Goal: Find specific page/section: Find specific page/section

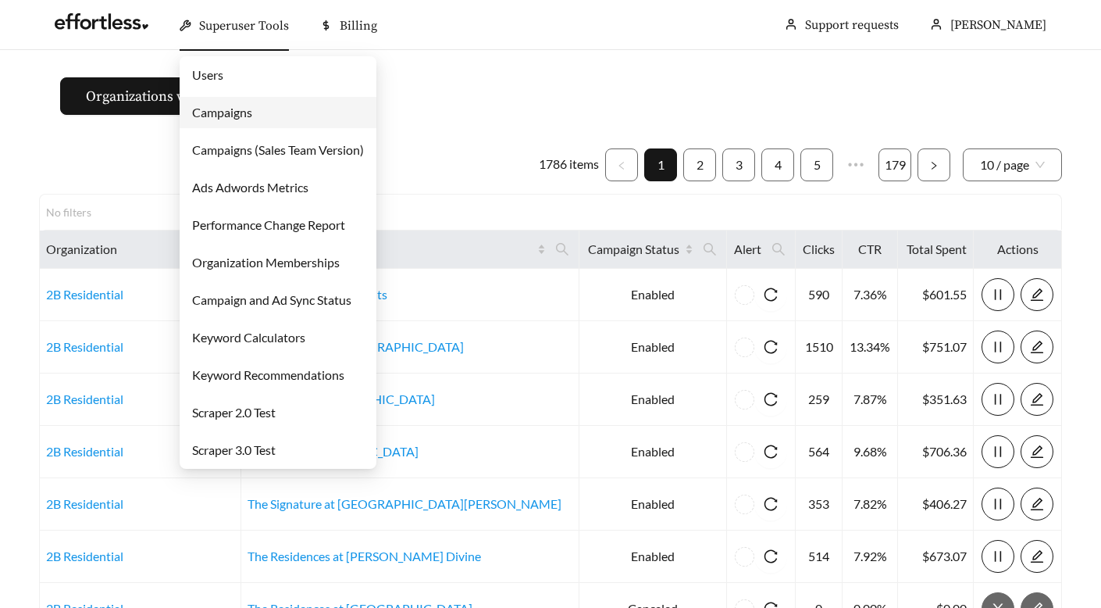
click at [223, 82] on link "Users" at bounding box center [207, 74] width 31 height 15
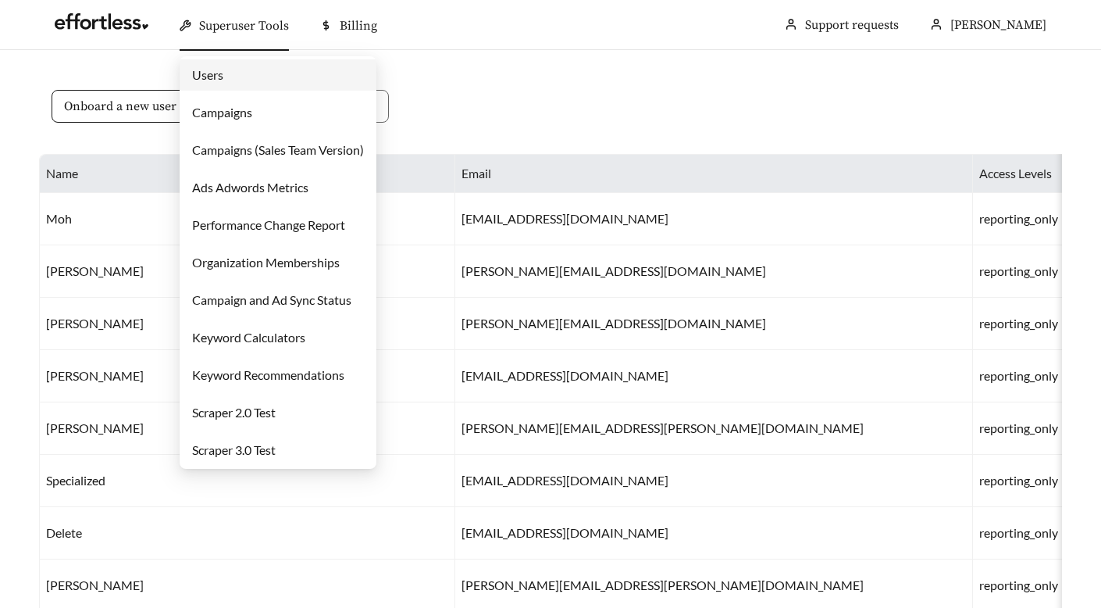
click at [234, 115] on link "Campaigns" at bounding box center [222, 112] width 60 height 15
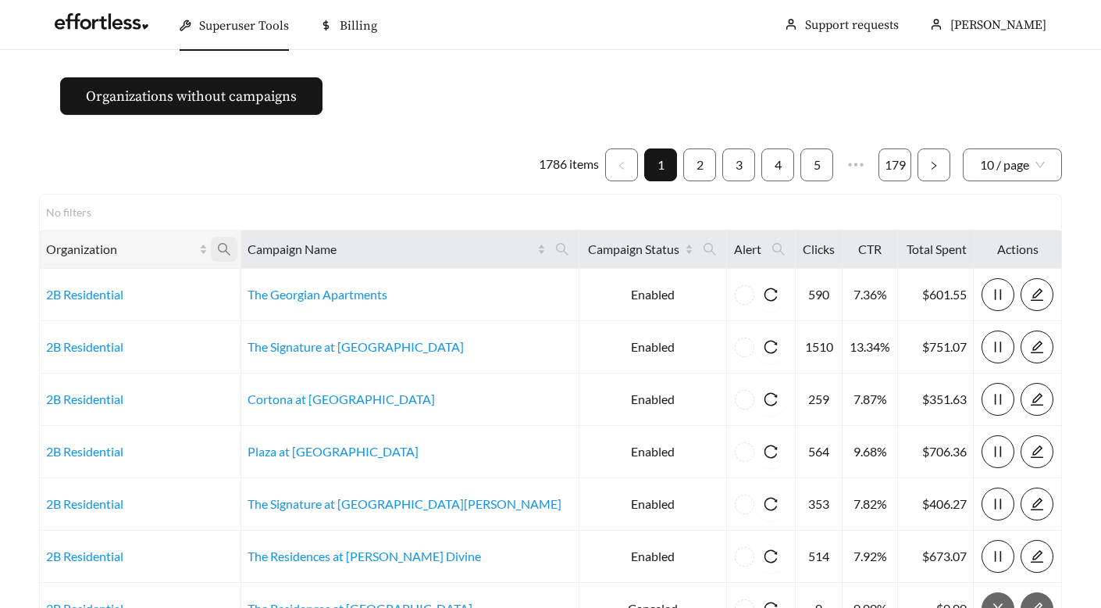
click at [231, 246] on icon "search" at bounding box center [224, 249] width 14 height 14
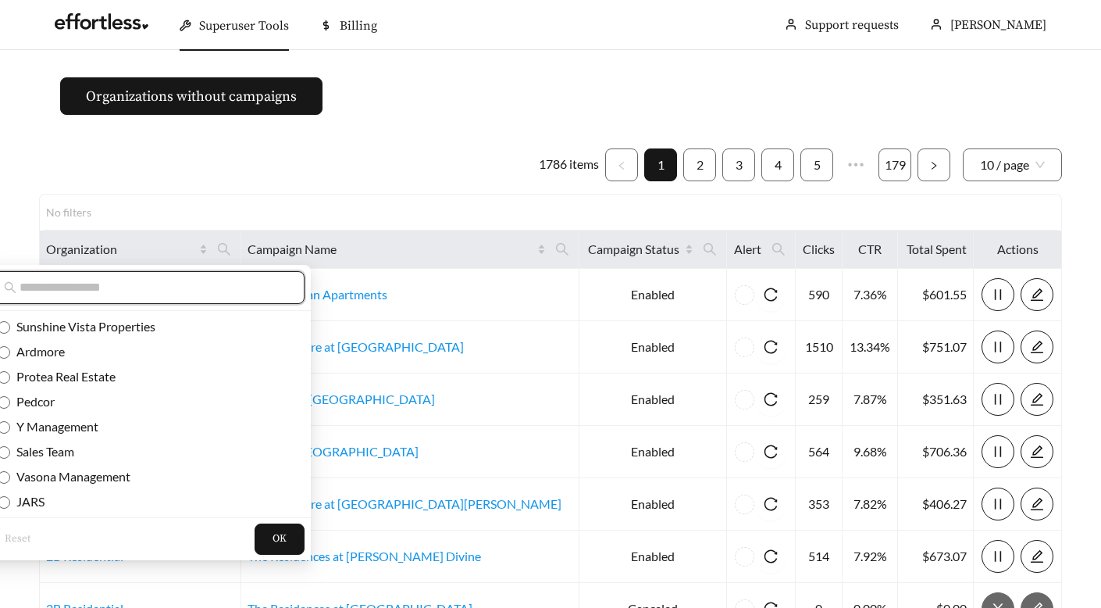
click at [222, 280] on input "text" at bounding box center [154, 287] width 268 height 19
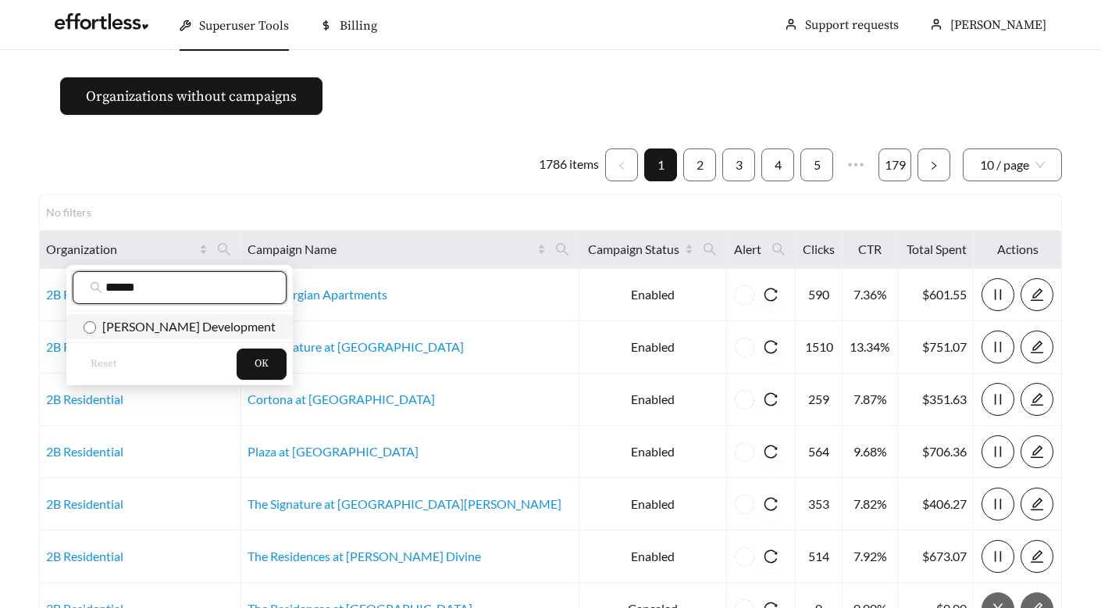
type input "******"
click at [172, 322] on span "[PERSON_NAME] Development" at bounding box center [186, 326] width 180 height 15
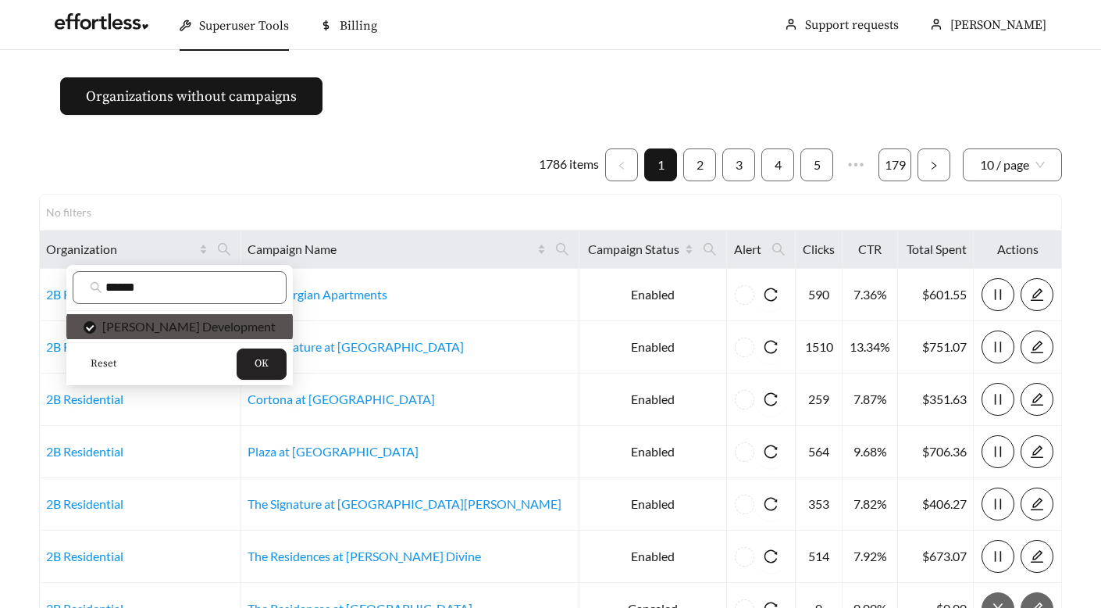
click at [255, 358] on span "OK" at bounding box center [262, 364] width 14 height 16
